Goal: Transaction & Acquisition: Subscribe to service/newsletter

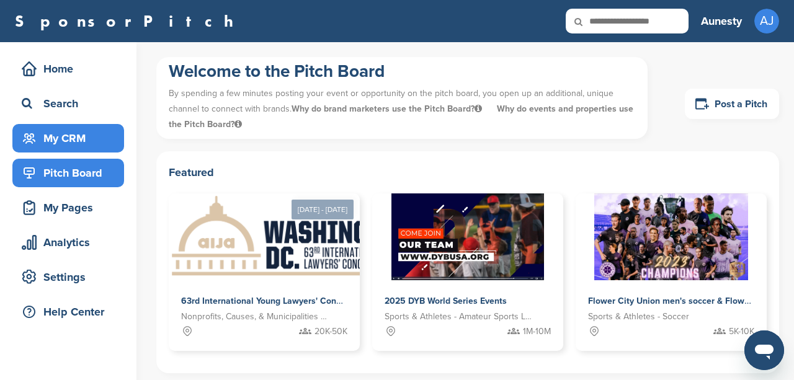
click at [64, 143] on div "My CRM" at bounding box center [71, 138] width 105 height 22
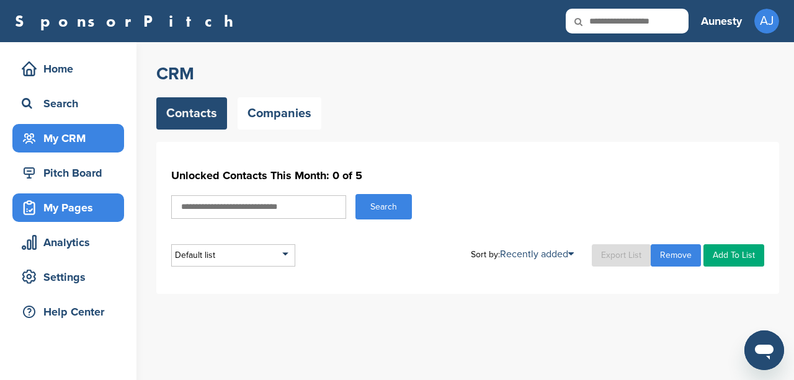
click at [55, 195] on div "My Pages" at bounding box center [68, 207] width 112 height 29
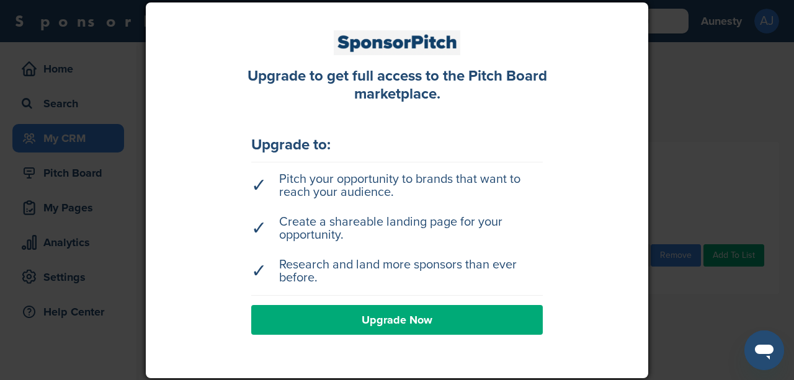
click at [442, 321] on link "Upgrade Now" at bounding box center [396, 320] width 291 height 30
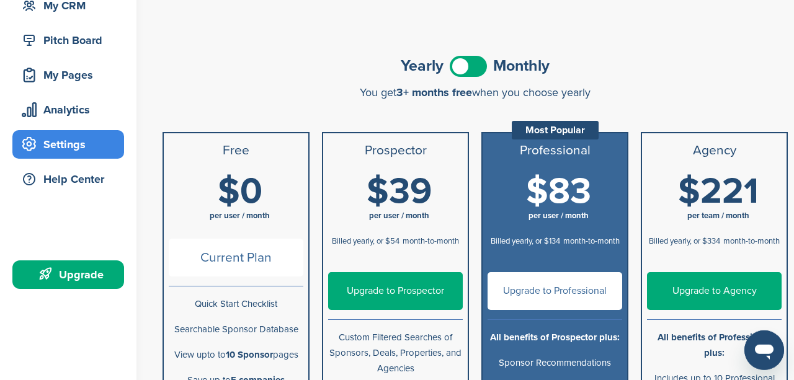
scroll to position [64, 0]
